Goal: Task Accomplishment & Management: Complete application form

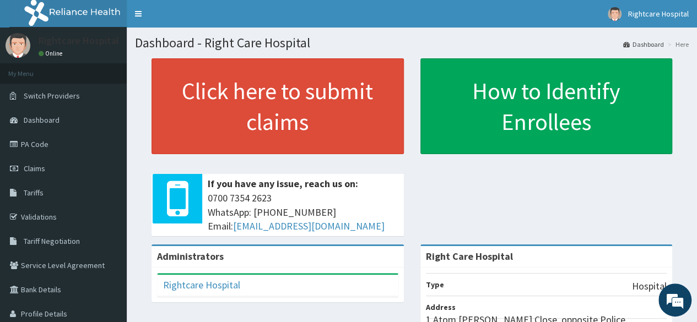
click at [264, 89] on link "Click here to submit claims" at bounding box center [278, 106] width 252 height 96
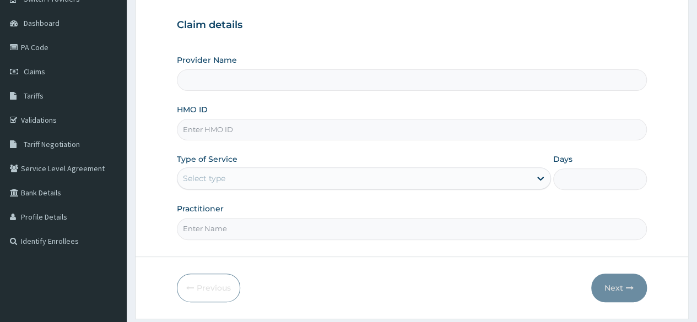
scroll to position [103, 0]
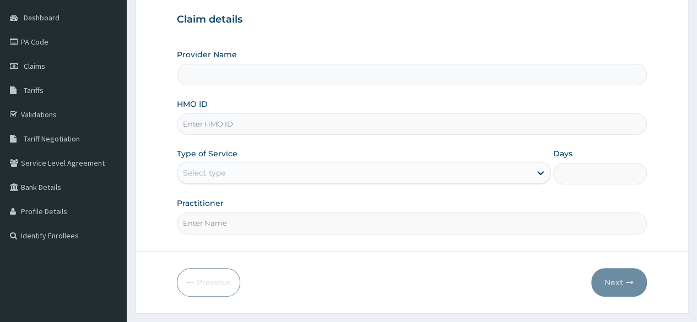
click at [376, 127] on input "HMO ID" at bounding box center [412, 124] width 470 height 21
type input "HMM/10044/C"
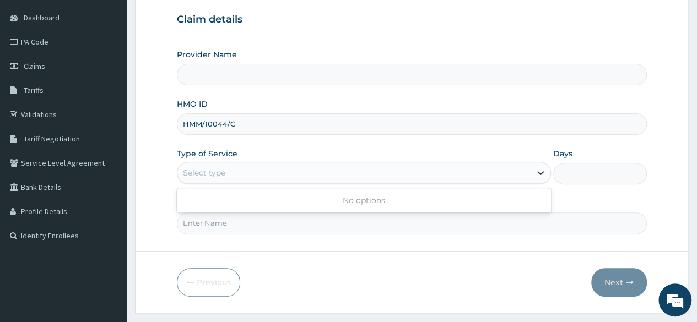
click at [542, 173] on icon at bounding box center [540, 174] width 7 height 4
click at [345, 122] on input "HMM/10044/C" at bounding box center [412, 124] width 470 height 21
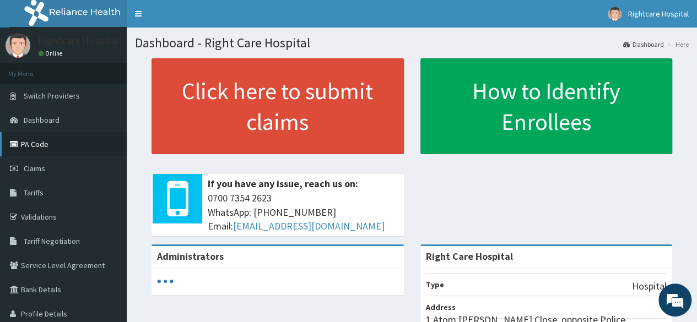
click at [45, 148] on link "PA Code" at bounding box center [63, 144] width 127 height 24
